Goal: Task Accomplishment & Management: Use online tool/utility

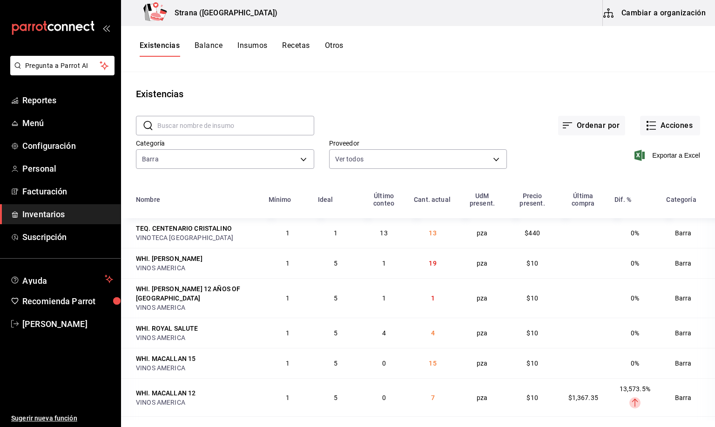
click at [283, 71] on div "Existencias Balance Insumos Recetas Otros" at bounding box center [418, 49] width 594 height 46
click at [666, 122] on button "Acciones" at bounding box center [670, 126] width 60 height 20
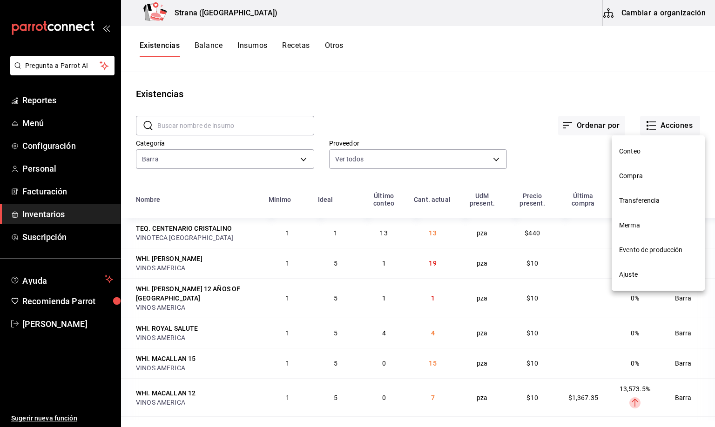
click at [630, 175] on span "Compra" at bounding box center [658, 176] width 78 height 10
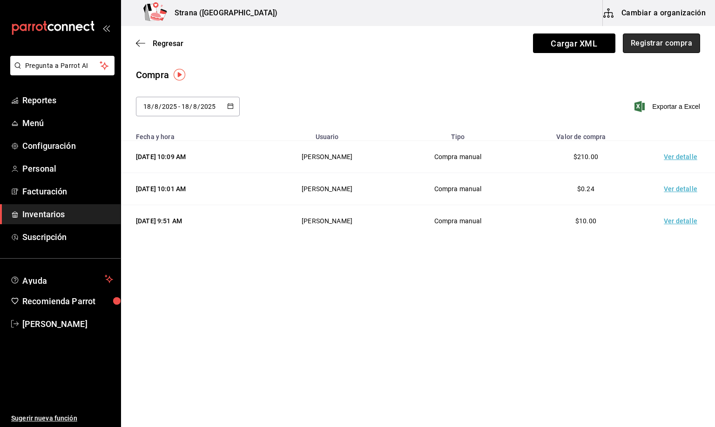
click at [670, 52] on button "Registrar compra" at bounding box center [661, 44] width 77 height 20
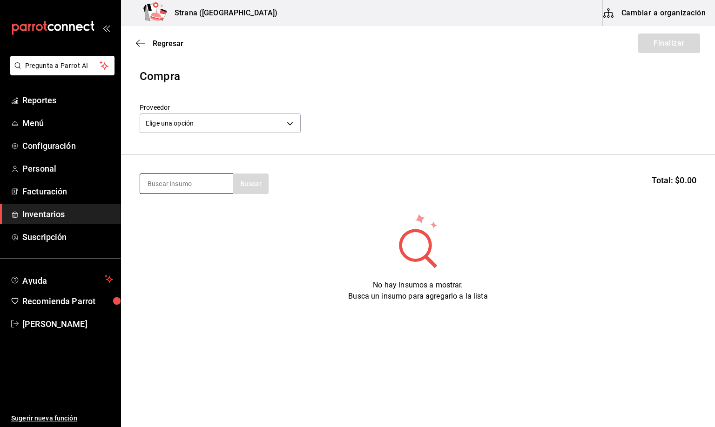
click at [200, 183] on input at bounding box center [186, 184] width 93 height 20
type input "CIGARR"
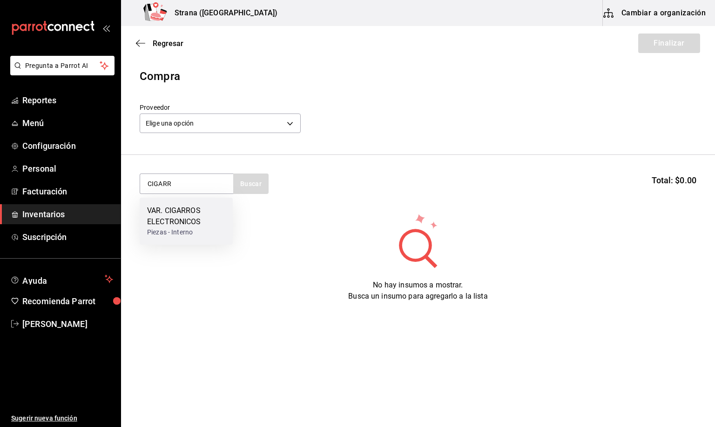
click at [182, 216] on div "VAR. CIGARROS ELECTRONICOS" at bounding box center [186, 216] width 78 height 22
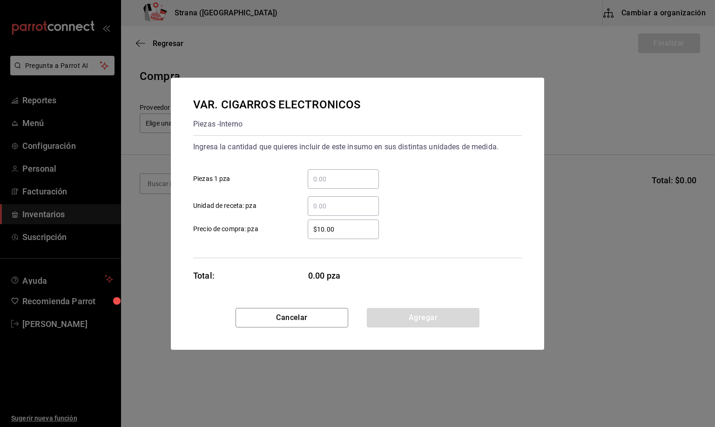
click at [322, 205] on input "​ Unidad de receta: pza" at bounding box center [343, 206] width 71 height 11
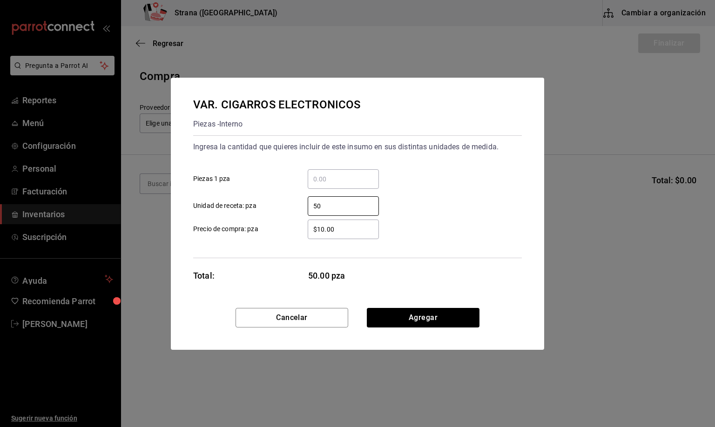
type input "50"
drag, startPoint x: 342, startPoint y: 226, endPoint x: 274, endPoint y: 221, distance: 68.6
click at [274, 221] on label "$10.00 ​ Precio de compra: pza" at bounding box center [286, 230] width 186 height 20
type input "$350"
click at [401, 316] on button "Agregar" at bounding box center [423, 318] width 113 height 20
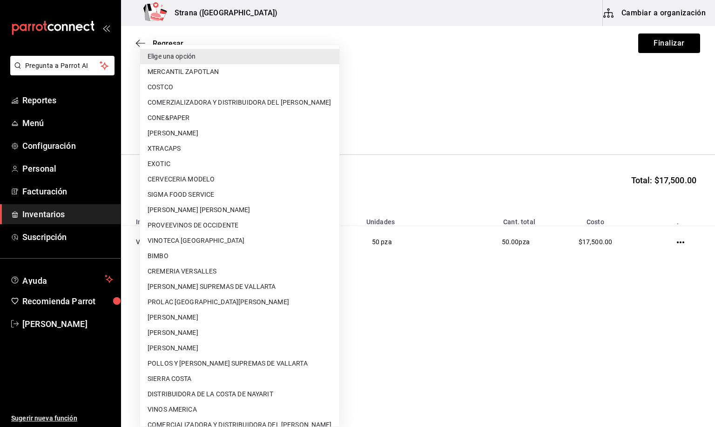
click at [179, 120] on body "Pregunta a Parrot AI Reportes Menú Configuración Personal Facturación Inventari…" at bounding box center [357, 187] width 715 height 375
click at [173, 162] on li "EXOTIC" at bounding box center [239, 163] width 199 height 15
type input "89731b04-32ac-426d-9dfc-36218a3d9f41"
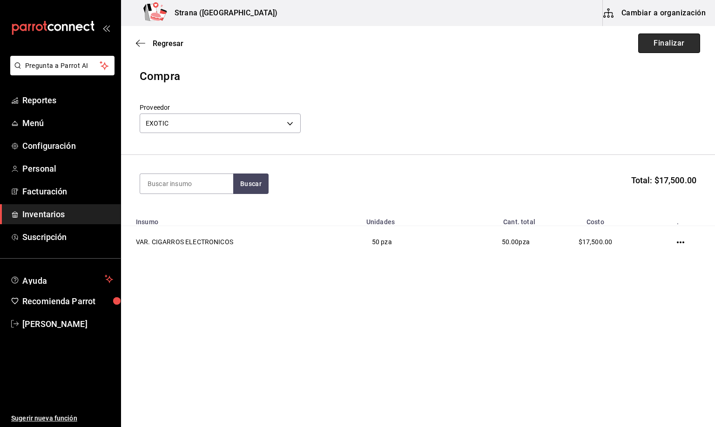
click at [662, 45] on button "Finalizar" at bounding box center [669, 44] width 62 height 20
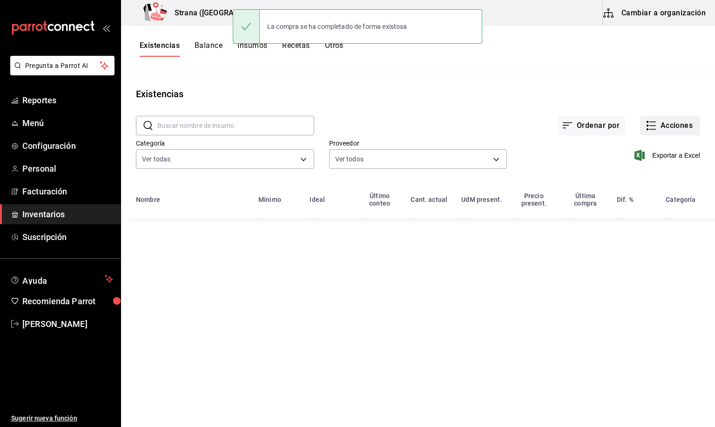
click at [661, 121] on button "Acciones" at bounding box center [670, 126] width 60 height 20
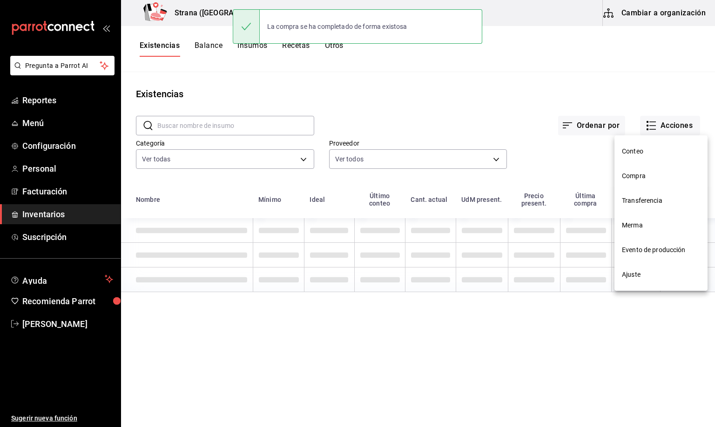
click at [642, 174] on span "Compra" at bounding box center [661, 176] width 78 height 10
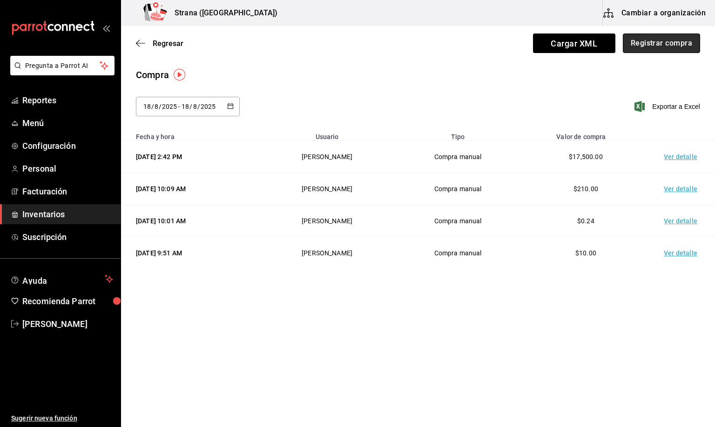
click at [652, 40] on button "Registrar compra" at bounding box center [661, 44] width 77 height 20
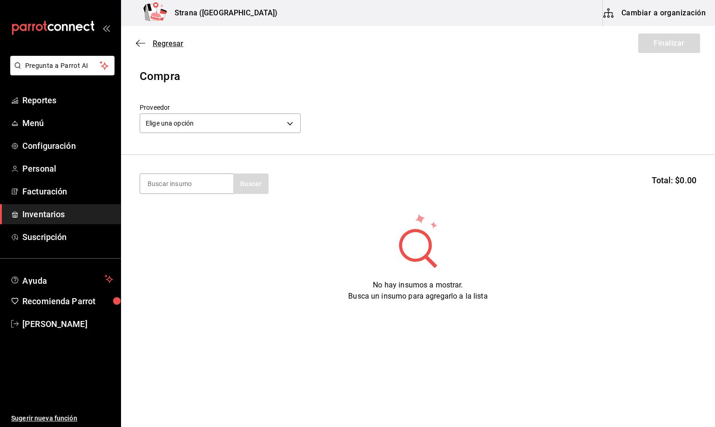
click at [164, 40] on span "Regresar" at bounding box center [168, 43] width 31 height 9
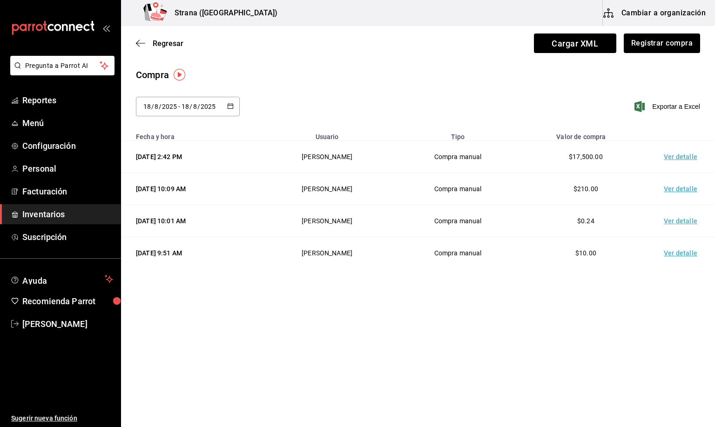
click at [680, 159] on td "Ver detalle" at bounding box center [682, 157] width 65 height 32
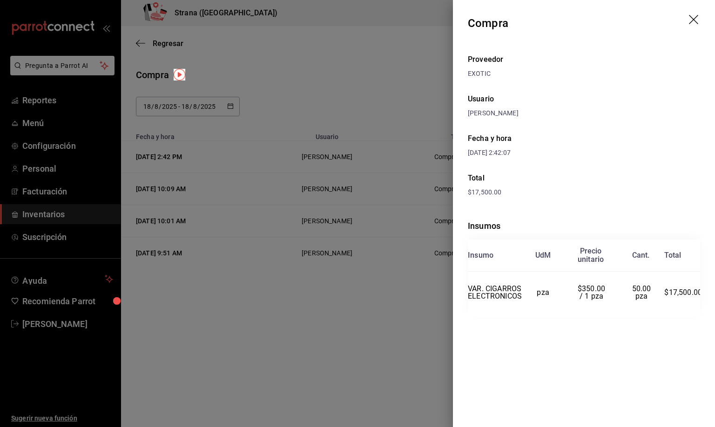
click at [697, 17] on icon "drag" at bounding box center [693, 19] width 9 height 9
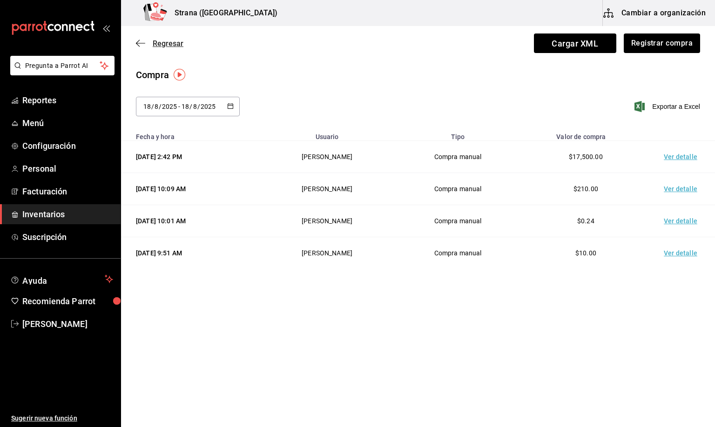
click at [160, 42] on span "Regresar" at bounding box center [168, 43] width 31 height 9
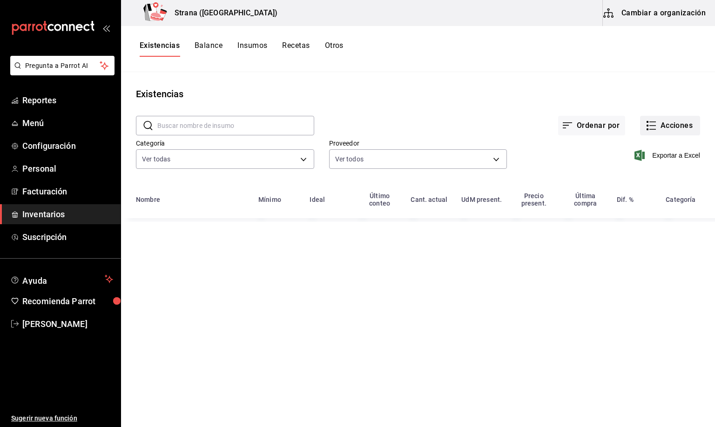
click at [659, 129] on button "Acciones" at bounding box center [670, 126] width 60 height 20
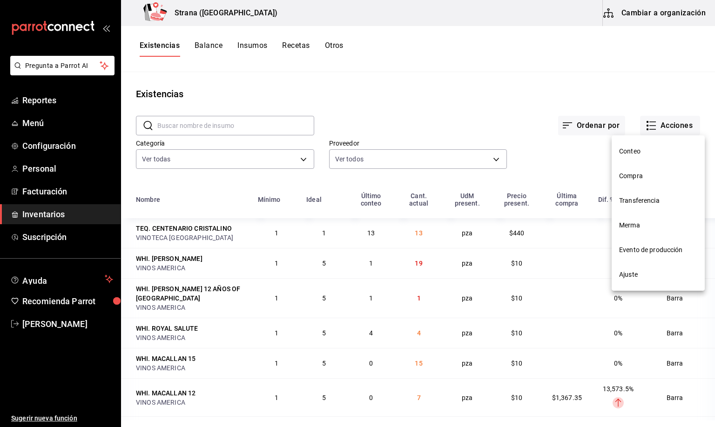
click at [632, 223] on span "Merma" at bounding box center [658, 226] width 78 height 10
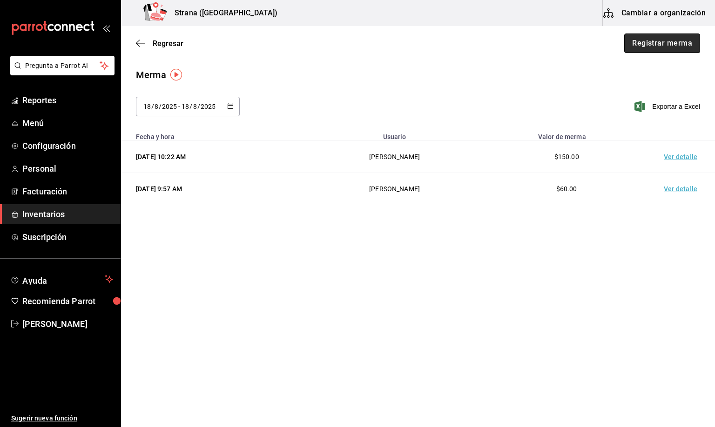
click at [652, 42] on button "Registrar merma" at bounding box center [662, 44] width 76 height 20
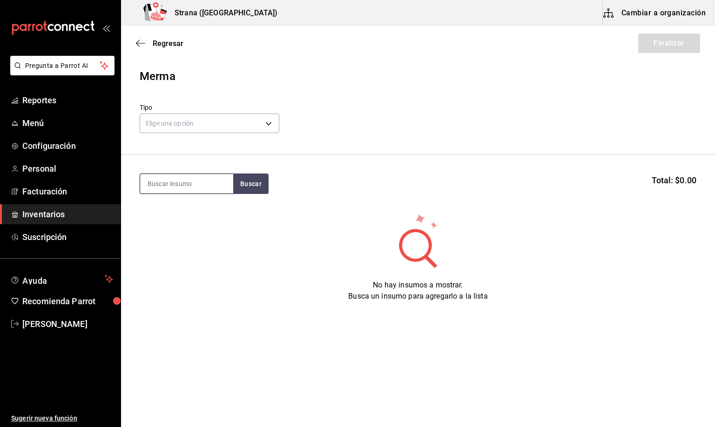
click at [172, 183] on input at bounding box center [186, 184] width 93 height 20
type input "TANQUE"
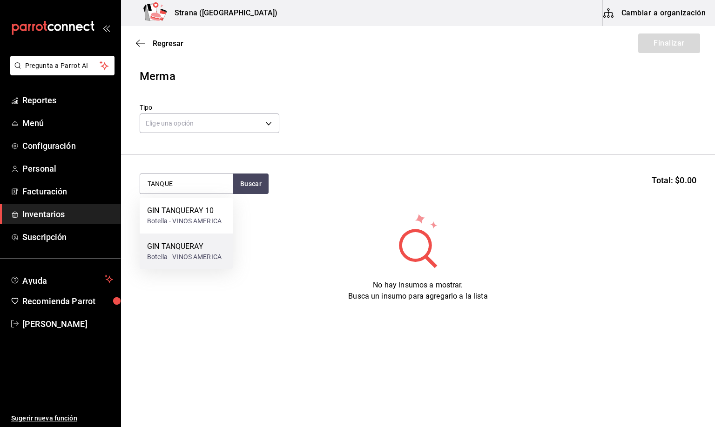
click at [168, 249] on div "GIN TANQUERAY" at bounding box center [184, 246] width 74 height 11
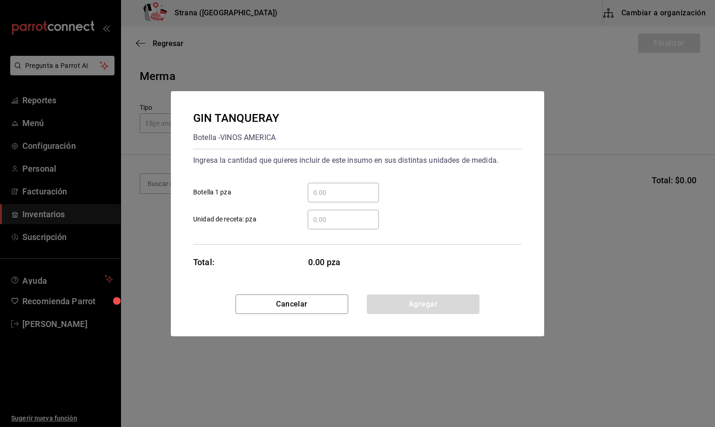
click at [331, 216] on input "​ Unidad de receta: pza" at bounding box center [343, 219] width 71 height 11
type input "32"
click at [417, 304] on button "Agregar" at bounding box center [423, 305] width 113 height 20
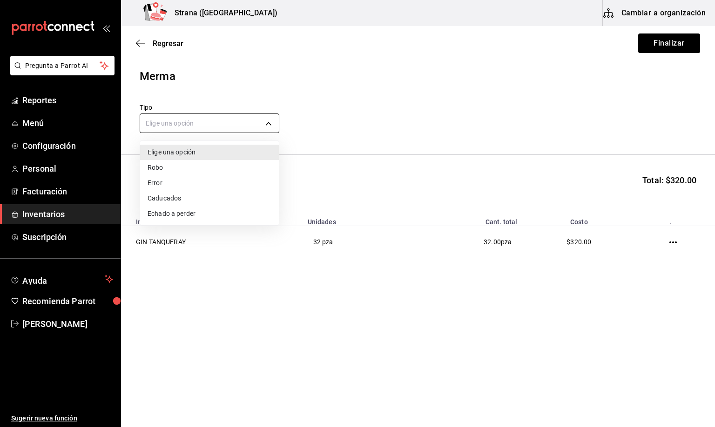
click at [197, 127] on body "Pregunta a Parrot AI Reportes Menú Configuración Personal Facturación Inventari…" at bounding box center [357, 187] width 715 height 375
click at [167, 183] on li "Error" at bounding box center [209, 182] width 139 height 15
type input "ERROR"
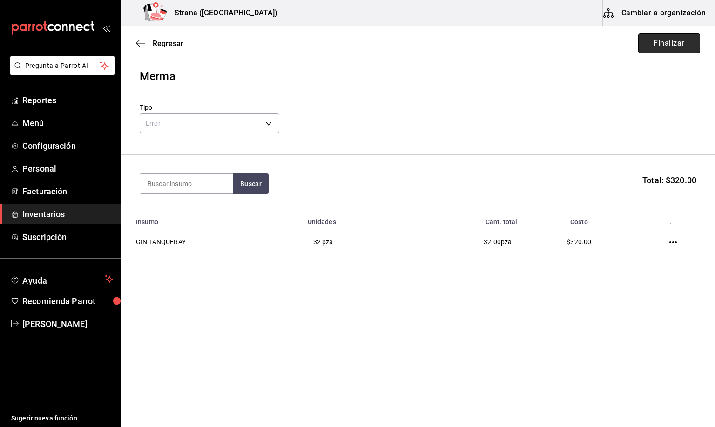
click at [663, 38] on button "Finalizar" at bounding box center [669, 44] width 62 height 20
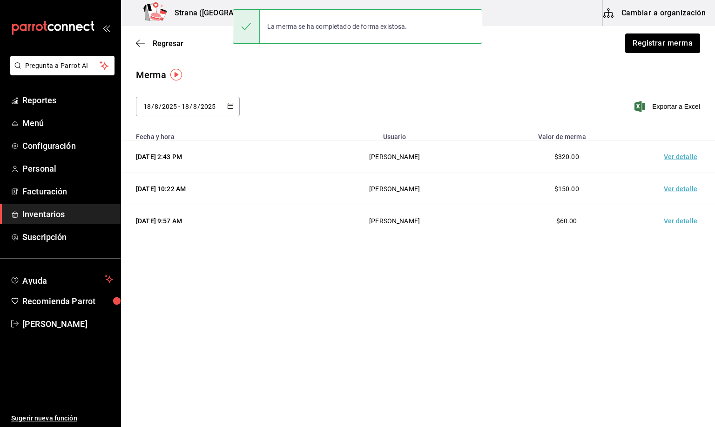
click at [679, 158] on td "Ver detalle" at bounding box center [682, 157] width 65 height 32
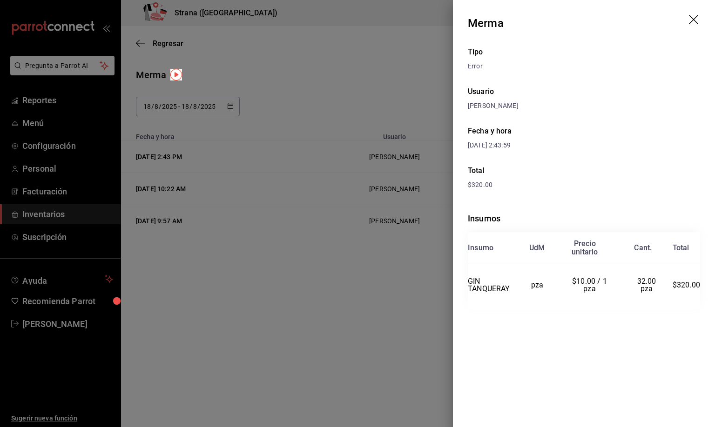
click at [694, 18] on icon "drag" at bounding box center [694, 20] width 11 height 11
